Goal: Task Accomplishment & Management: Complete application form

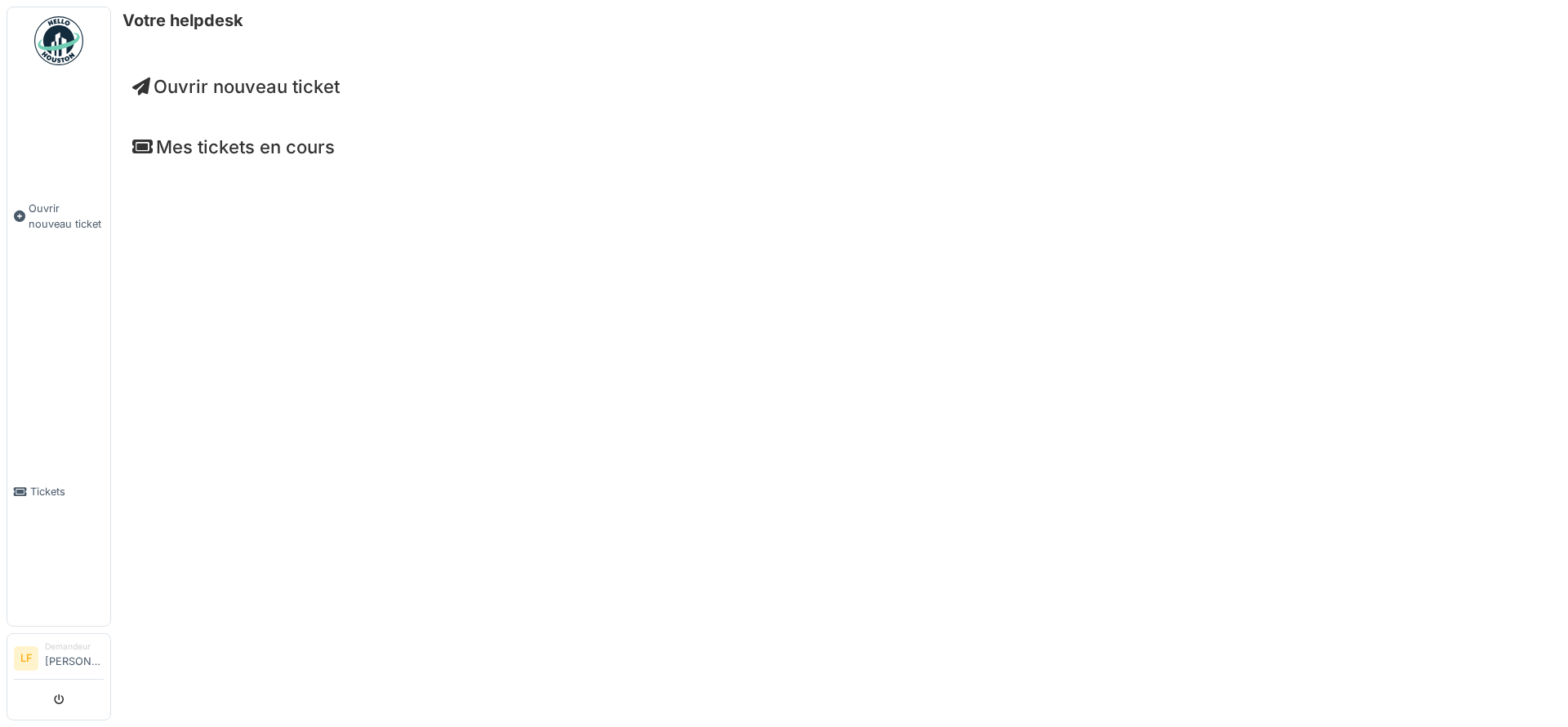
click at [300, 88] on span "Ouvrir nouveau ticket" at bounding box center [236, 86] width 207 height 21
click at [284, 94] on span "Ouvrir nouveau ticket" at bounding box center [236, 86] width 207 height 21
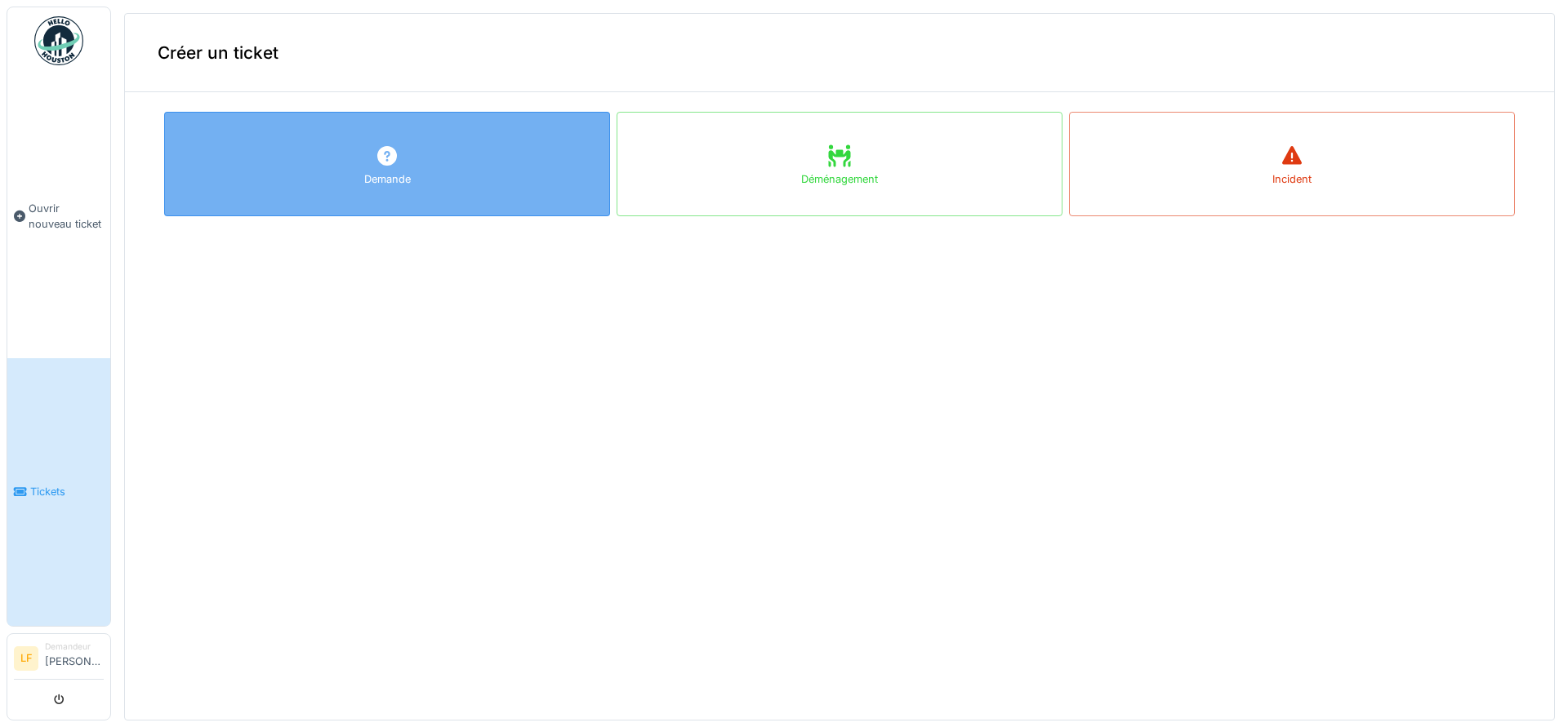
click at [537, 178] on div "Demande" at bounding box center [387, 163] width 446 height 104
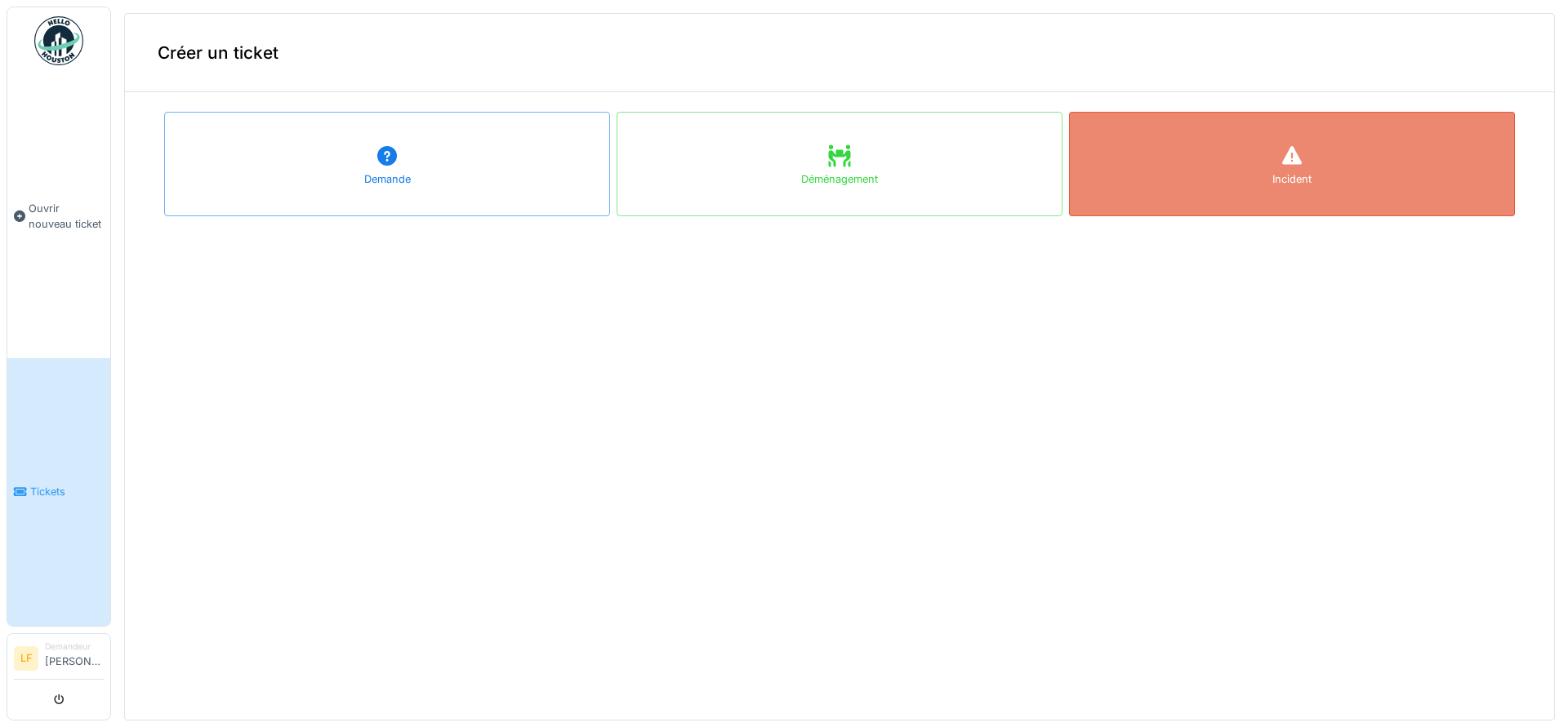
click at [1247, 179] on div "Incident" at bounding box center [1292, 163] width 446 height 104
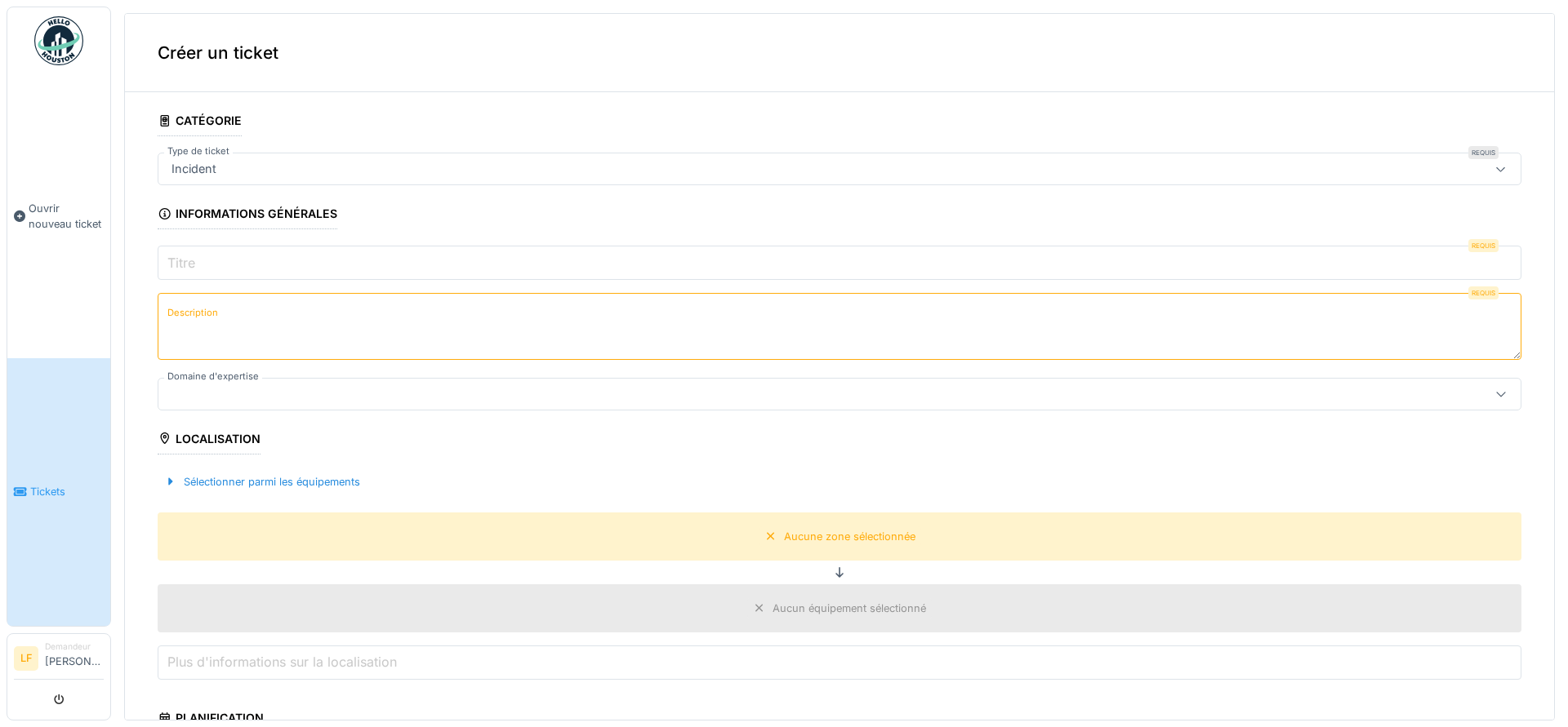
click at [249, 301] on textarea "Description" at bounding box center [839, 327] width 1363 height 67
click at [250, 269] on input "Titre" at bounding box center [839, 263] width 1363 height 34
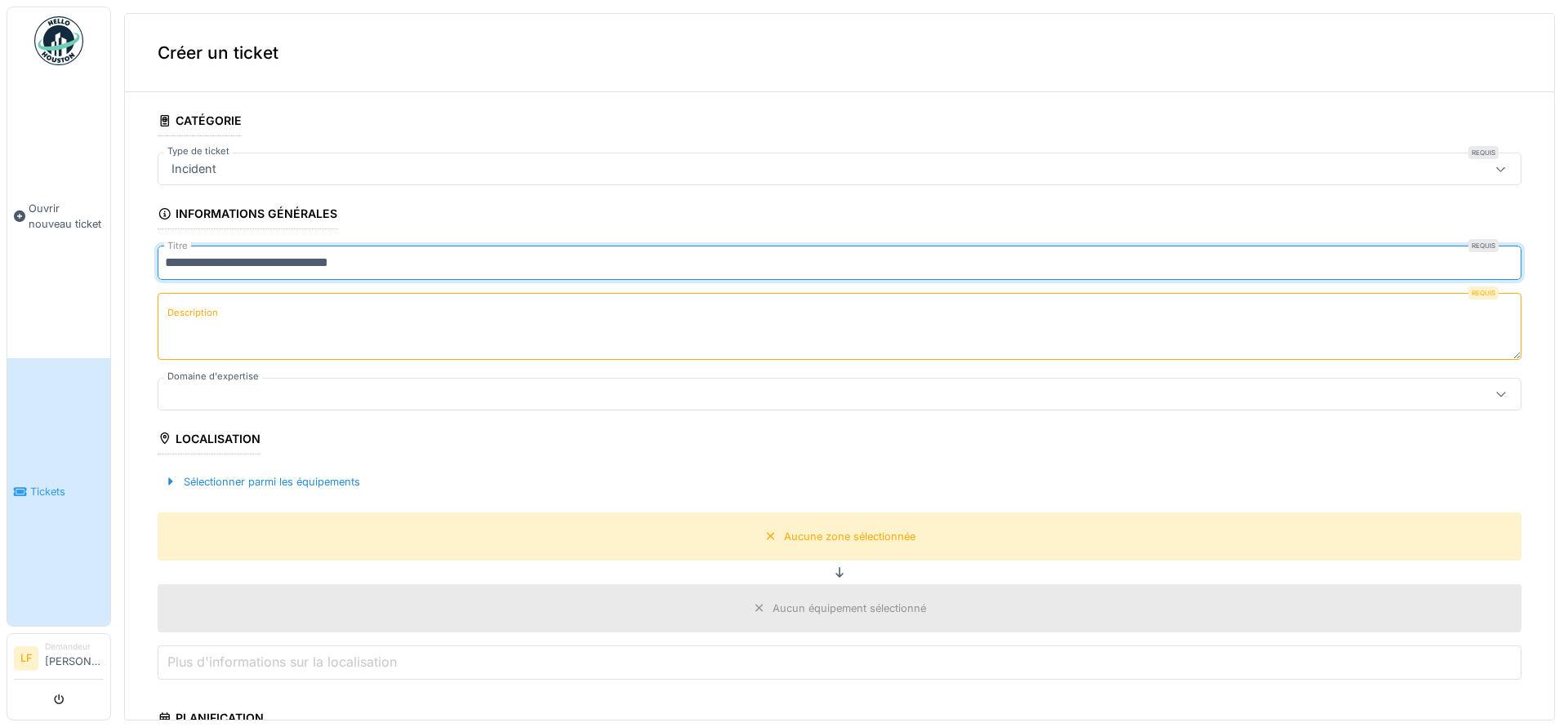
type input "**********"
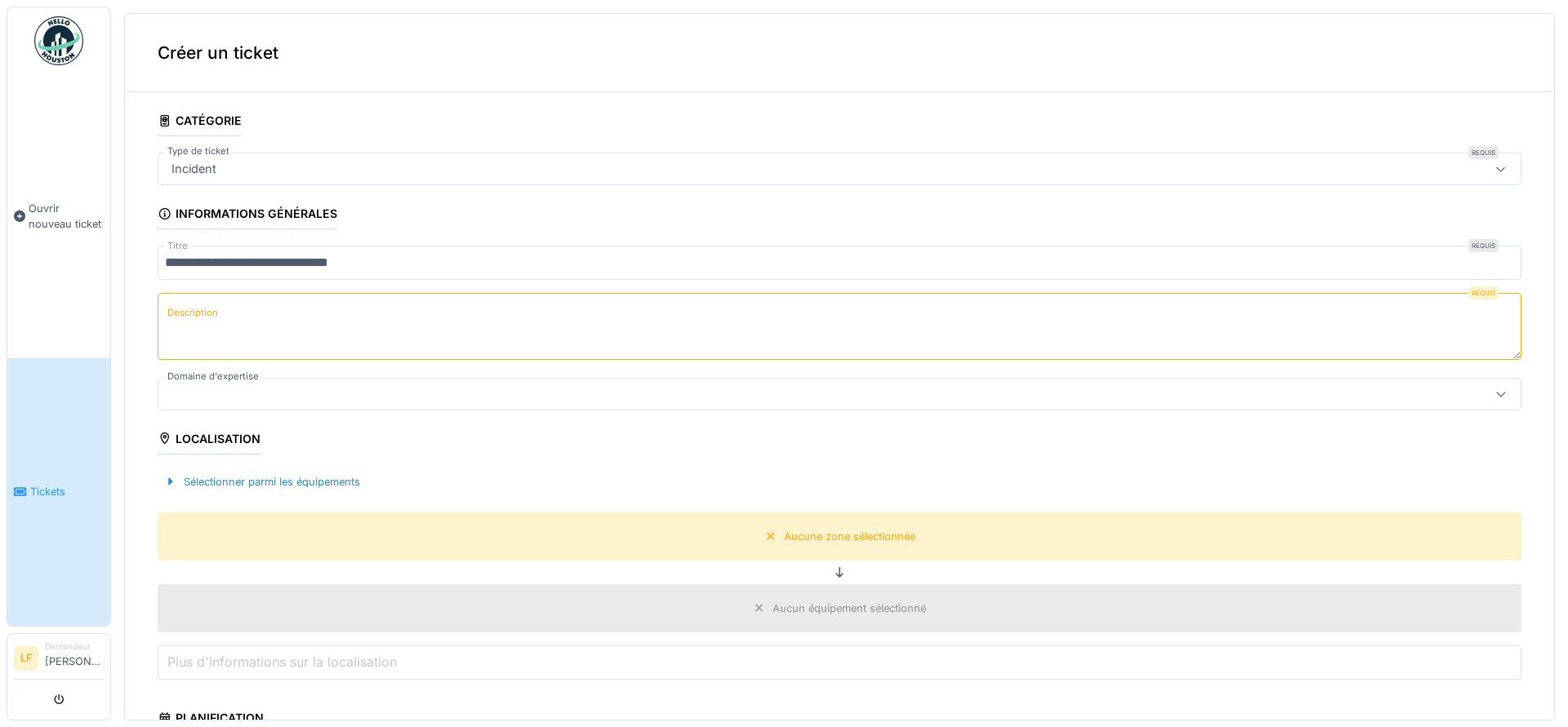
drag, startPoint x: 217, startPoint y: 340, endPoint x: 217, endPoint y: 317, distance: 23.0
click at [218, 337] on textarea "Description" at bounding box center [839, 327] width 1363 height 67
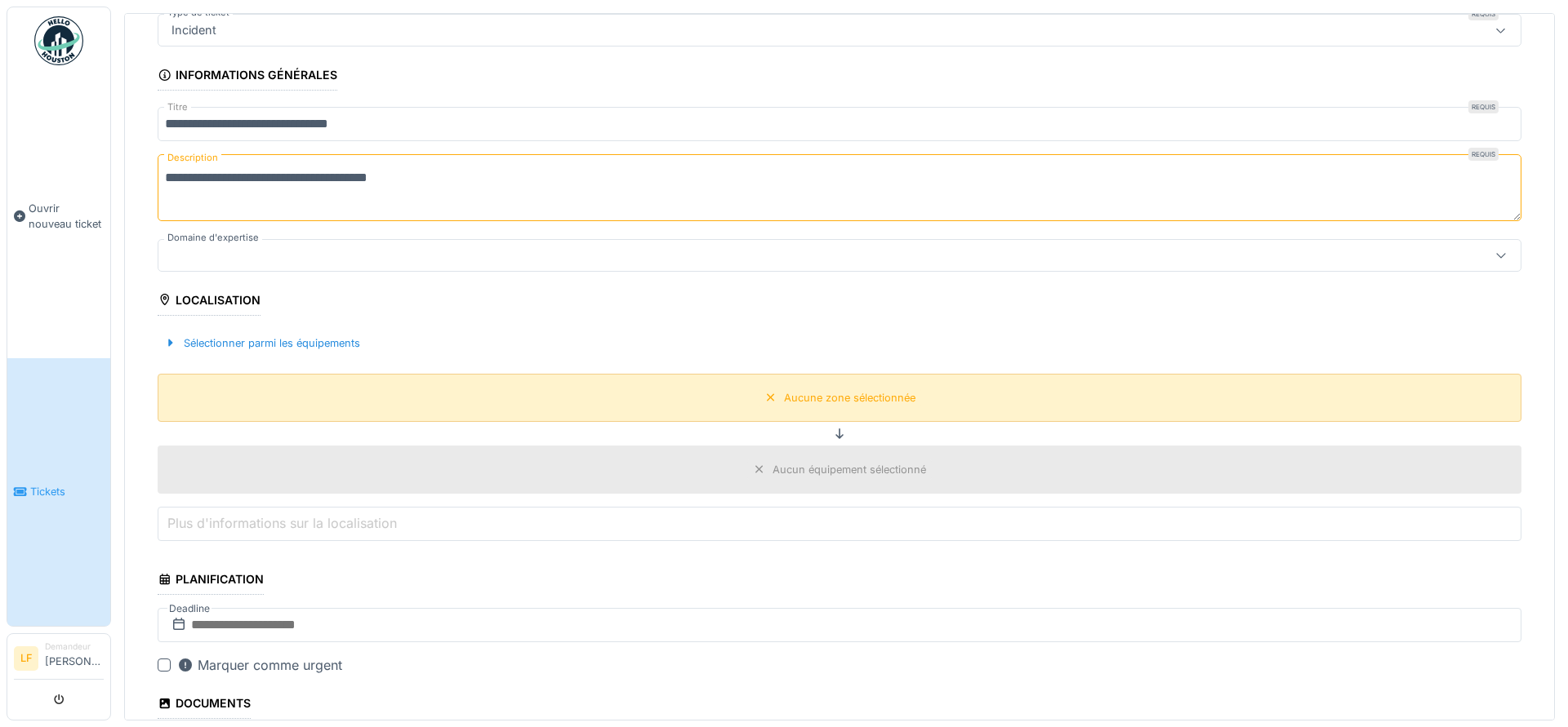
scroll to position [147, 0]
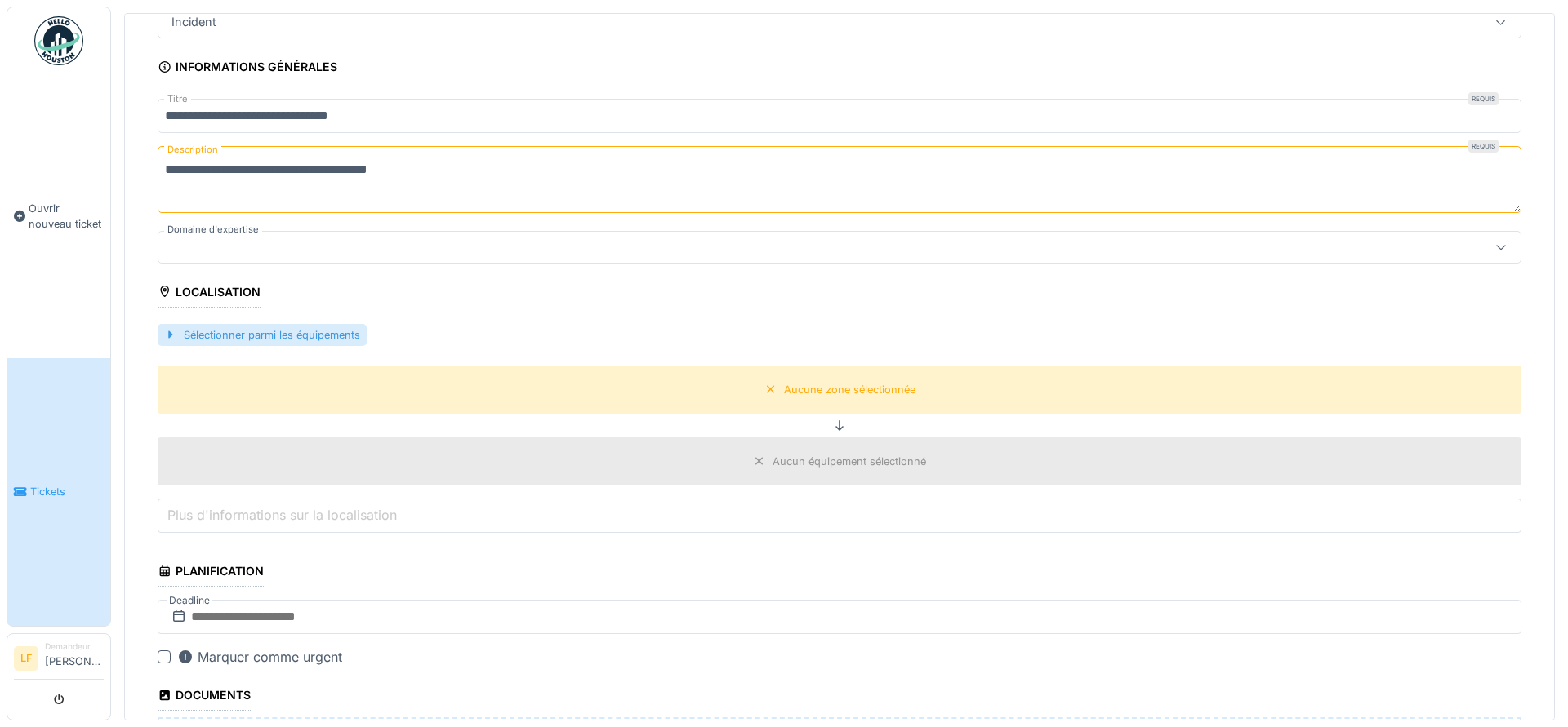
type textarea "**********"
click at [241, 336] on div "Sélectionner parmi les équipements" at bounding box center [262, 335] width 209 height 22
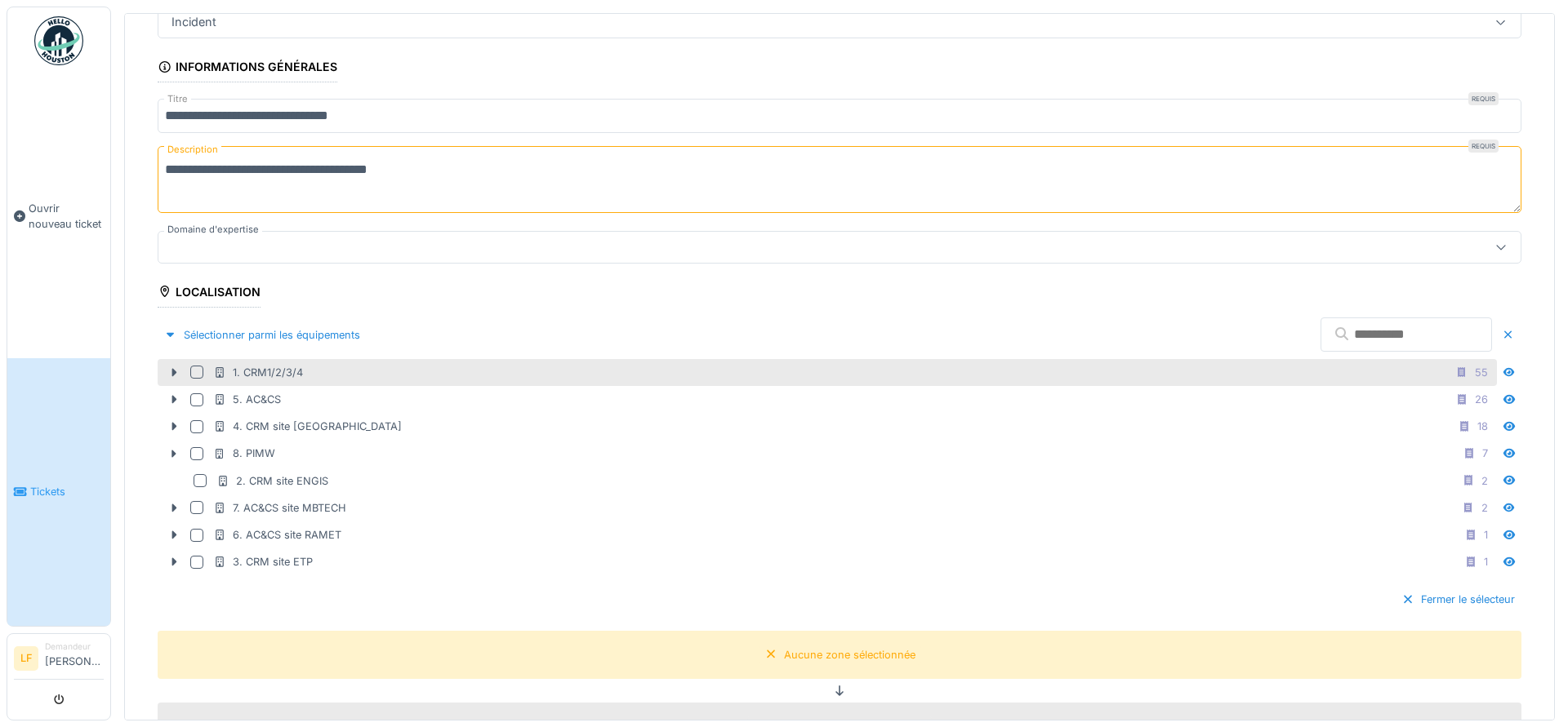
click at [301, 367] on div "1. CRM1/2/3/4" at bounding box center [257, 372] width 90 height 15
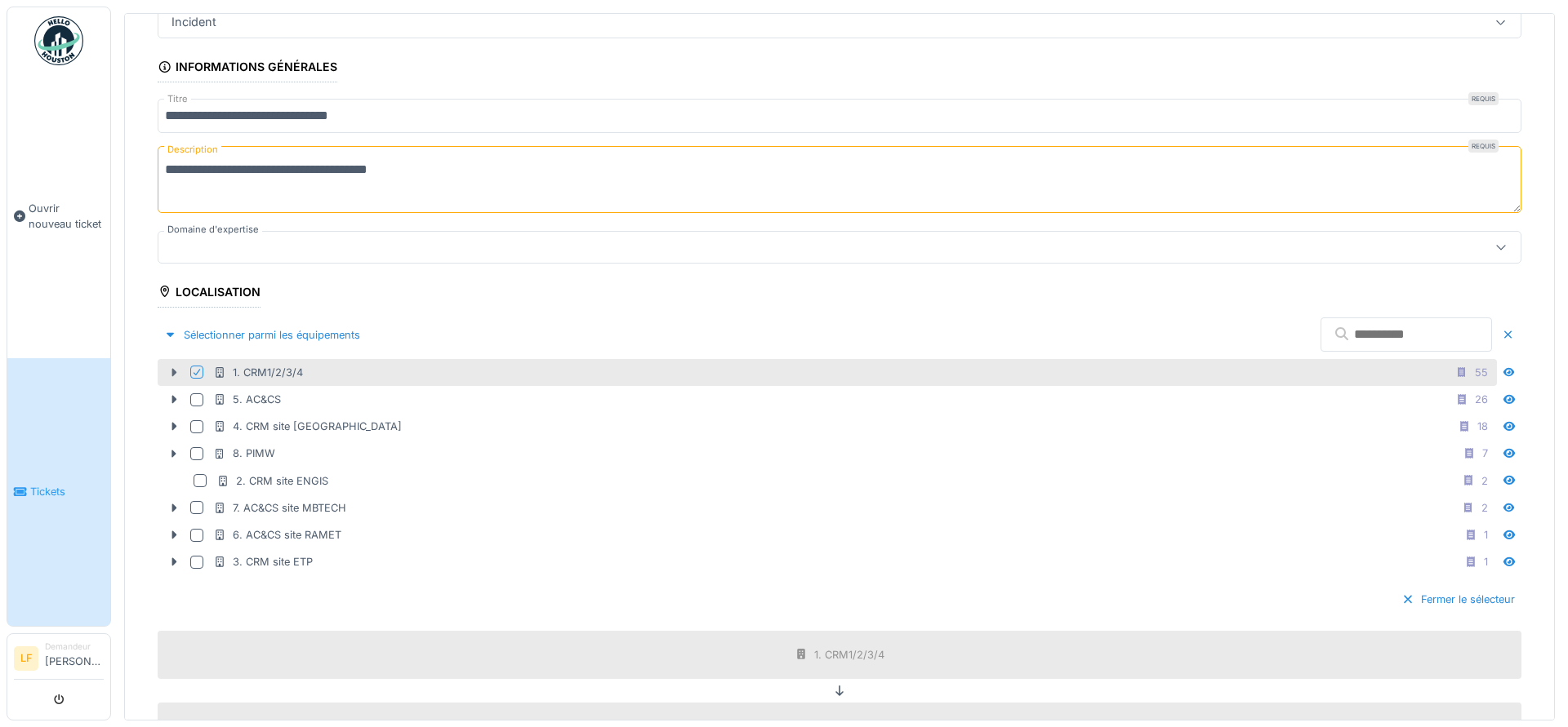
click at [178, 365] on div at bounding box center [174, 372] width 26 height 17
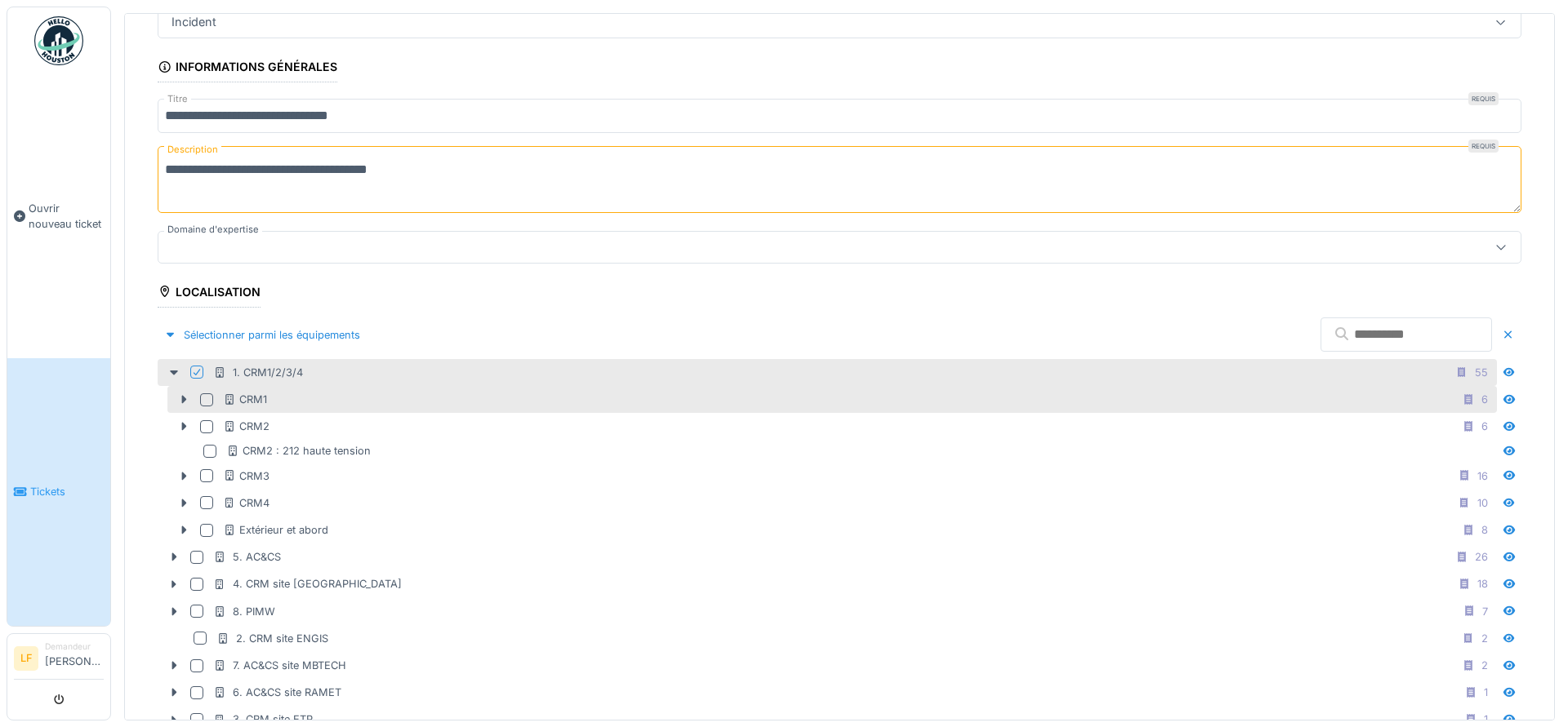
click at [207, 397] on div at bounding box center [207, 400] width 13 height 13
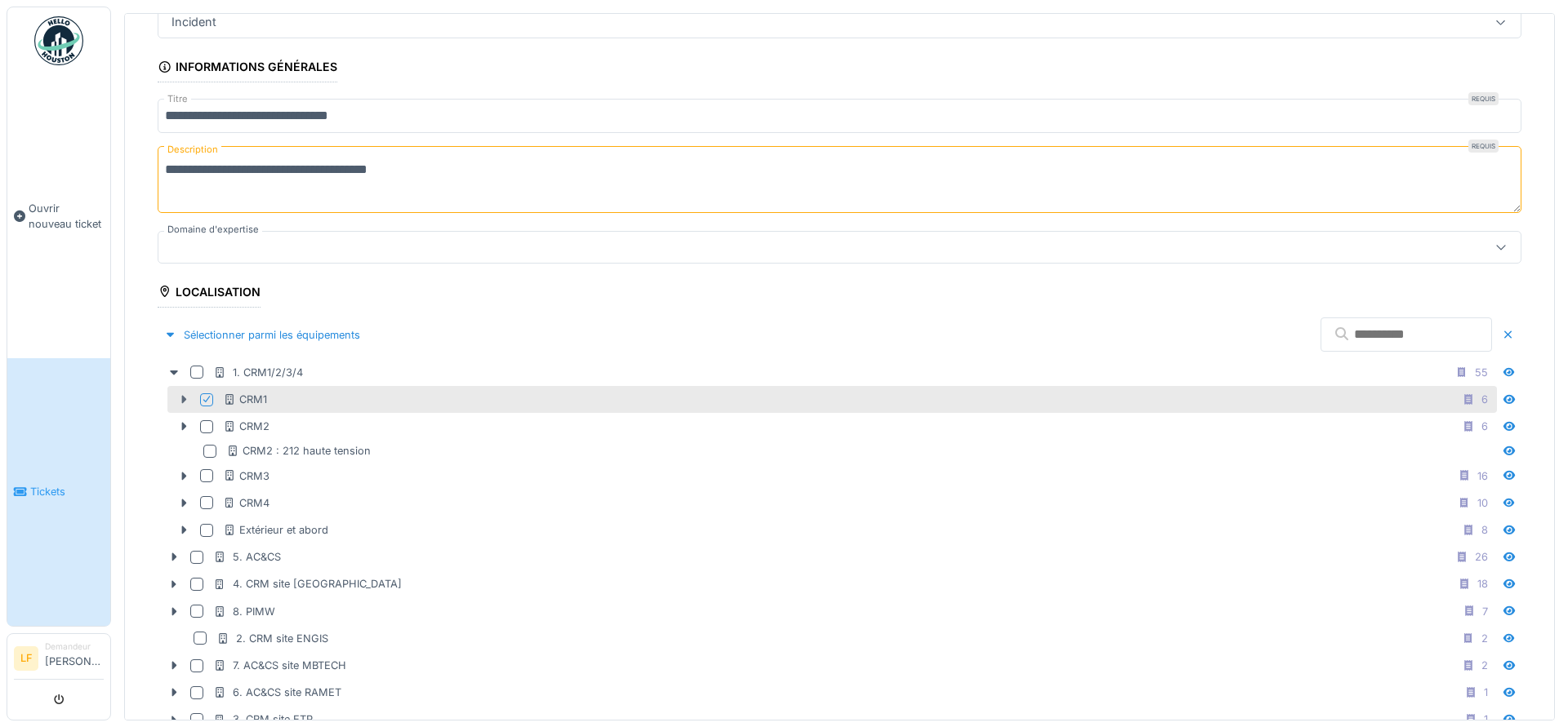
click at [186, 401] on icon at bounding box center [184, 399] width 13 height 11
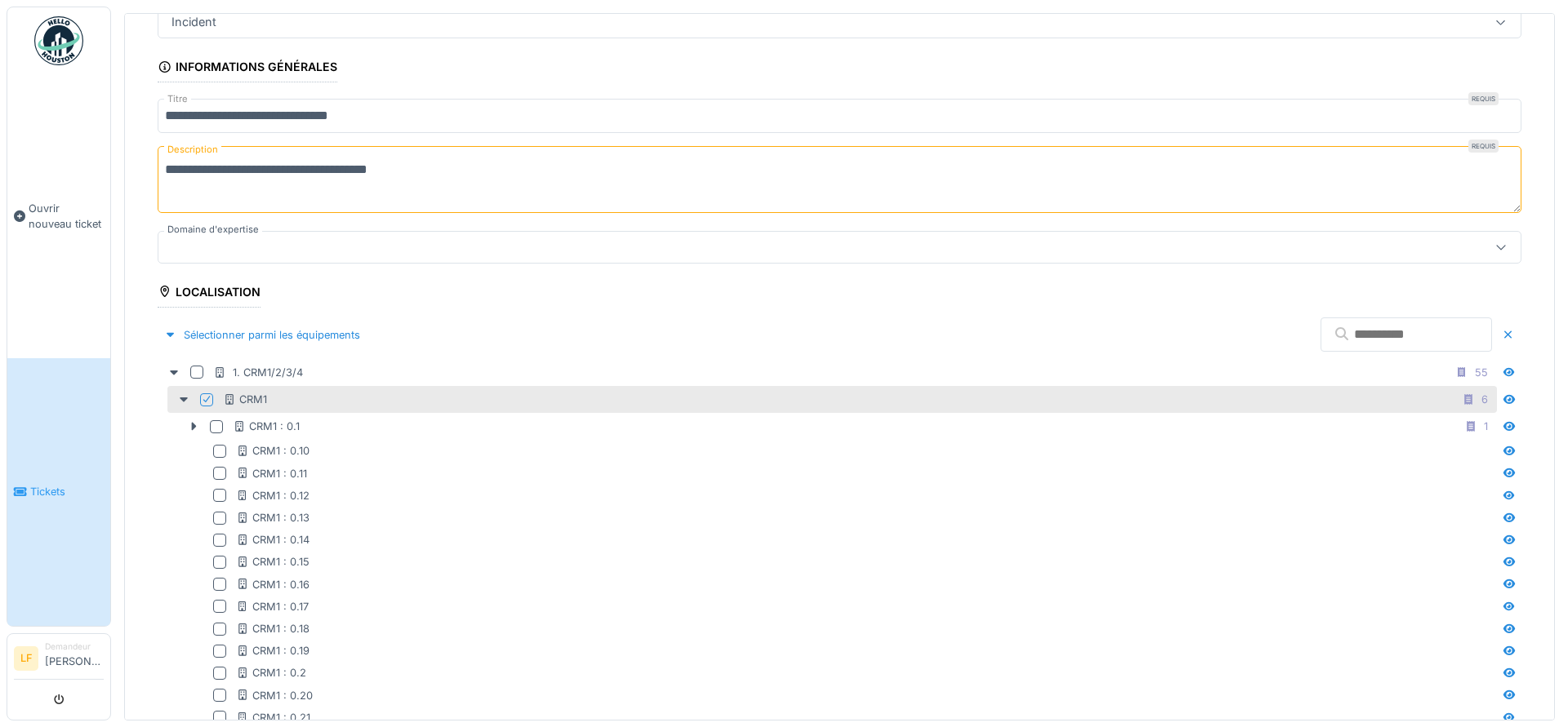
click at [207, 400] on icon at bounding box center [207, 398] width 10 height 8
click at [207, 400] on div at bounding box center [207, 400] width 13 height 13
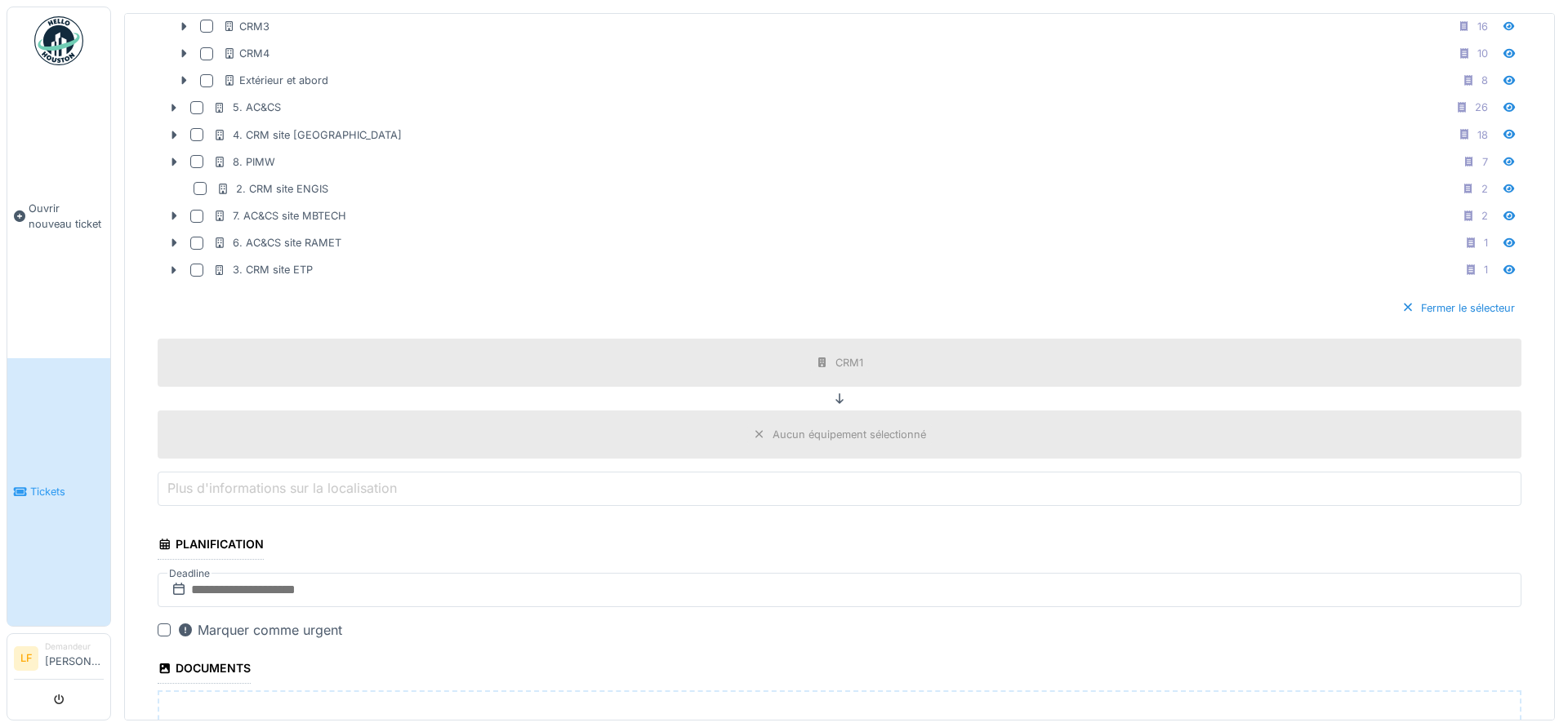
scroll to position [1102, 0]
click at [688, 368] on div "CRM1" at bounding box center [839, 361] width 1363 height 48
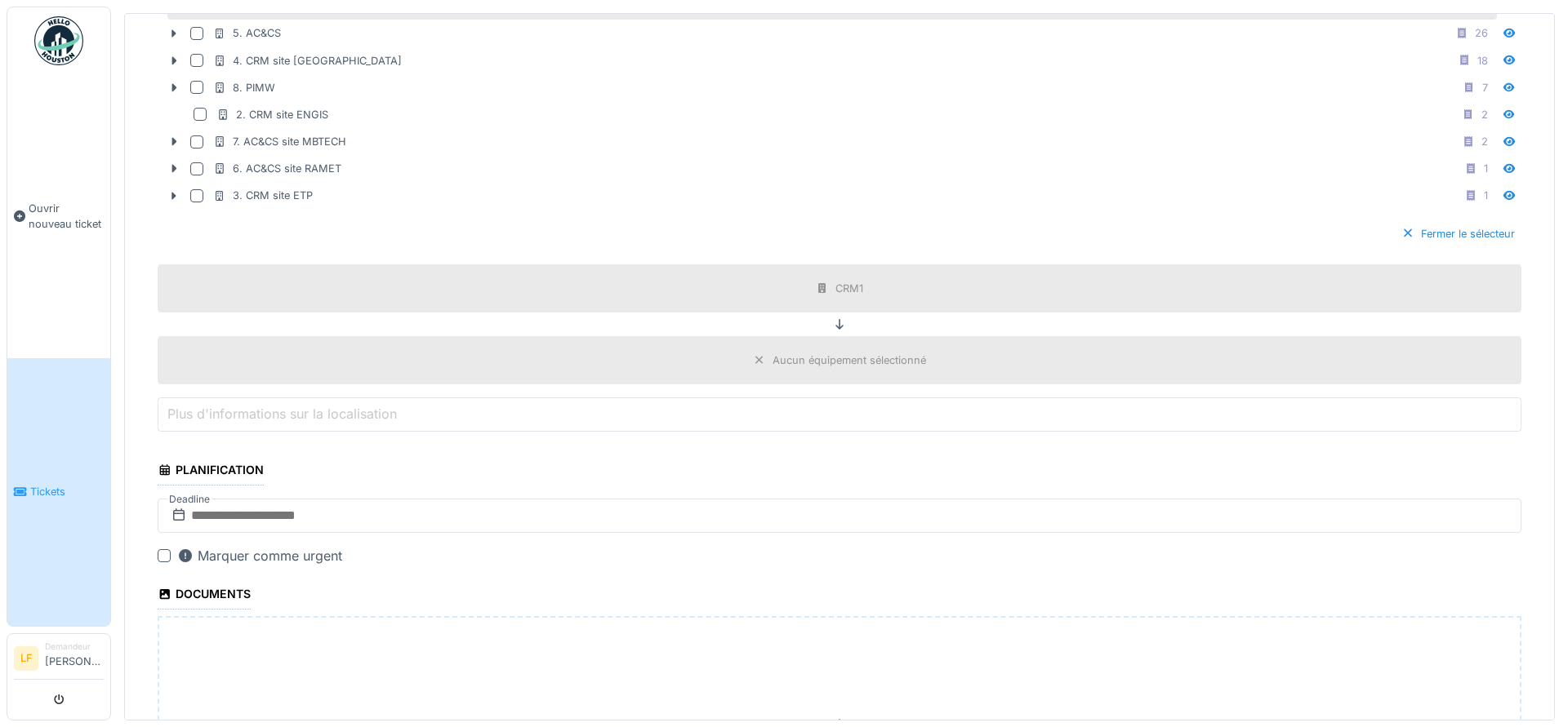
scroll to position [1322, 0]
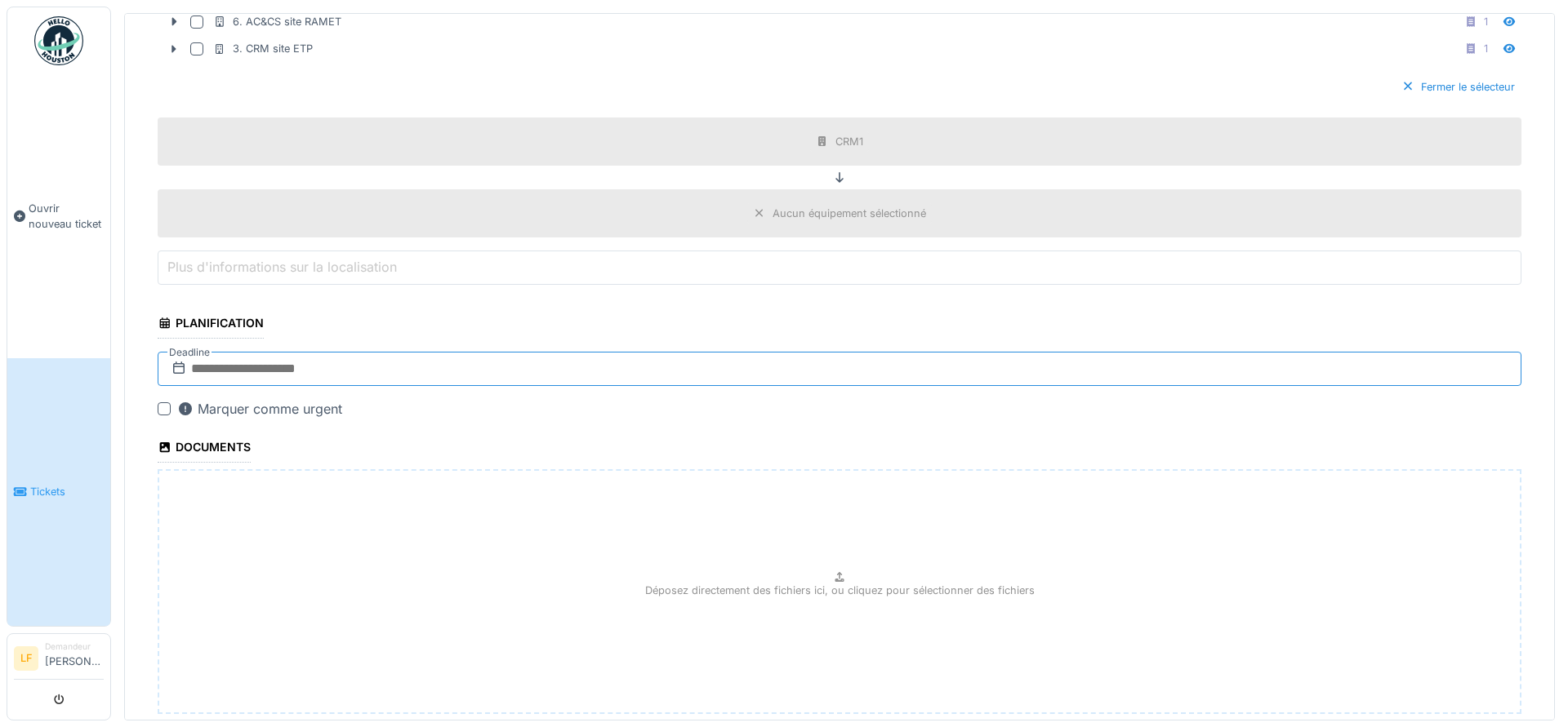
click at [328, 366] on input "text" at bounding box center [839, 369] width 1363 height 34
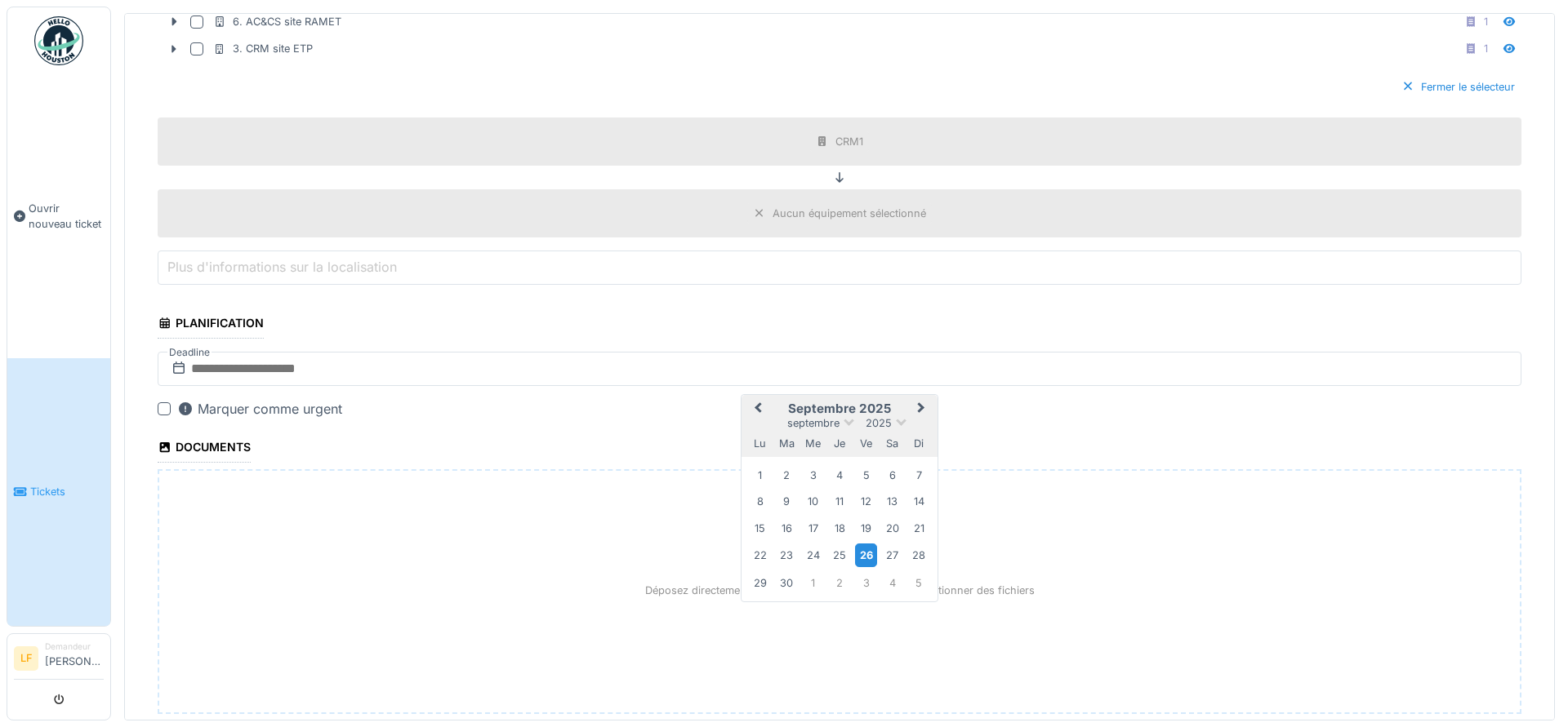
click at [869, 553] on div "26" at bounding box center [866, 555] width 22 height 24
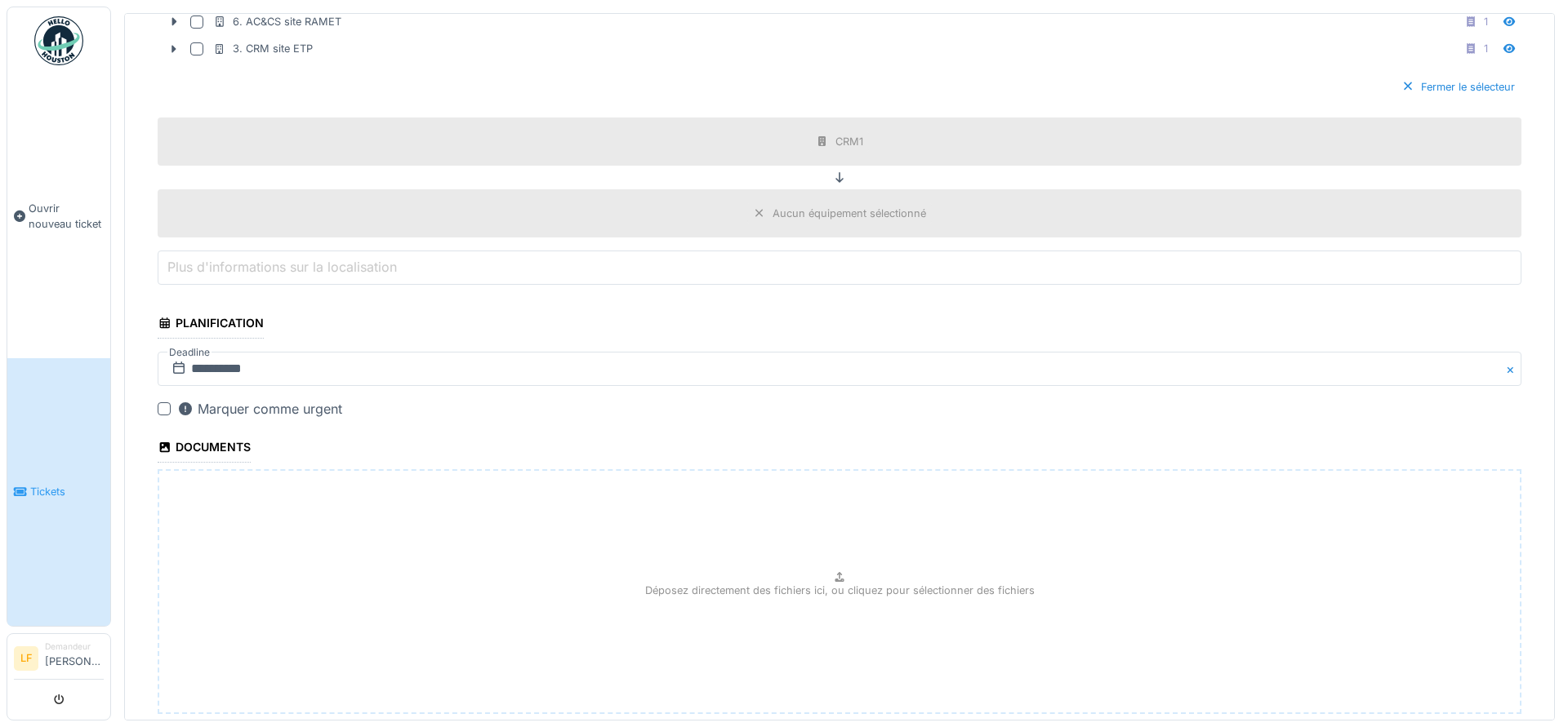
click at [257, 407] on div "Marquer comme urgent" at bounding box center [260, 409] width 165 height 20
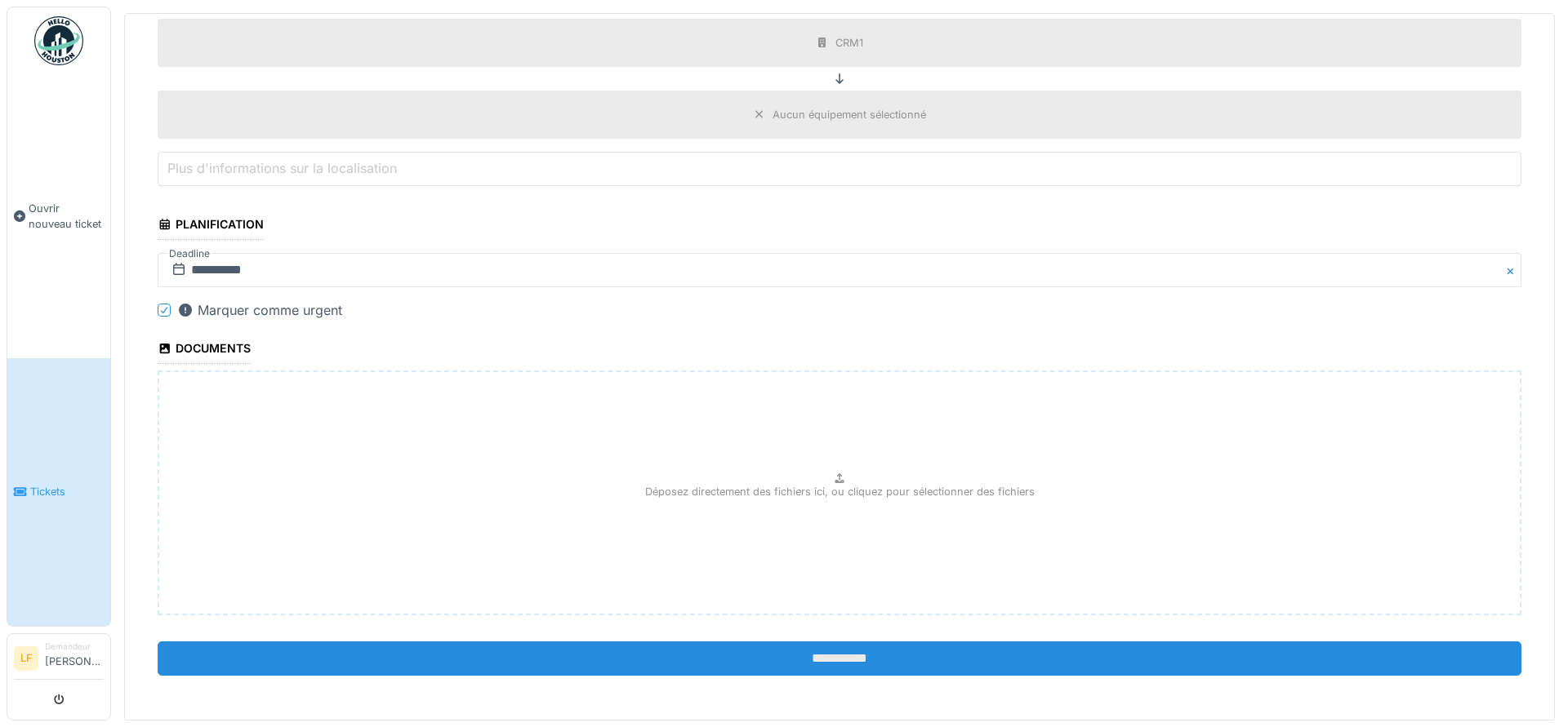
click at [857, 658] on input "**********" at bounding box center [839, 659] width 1363 height 34
